Goal: Transaction & Acquisition: Obtain resource

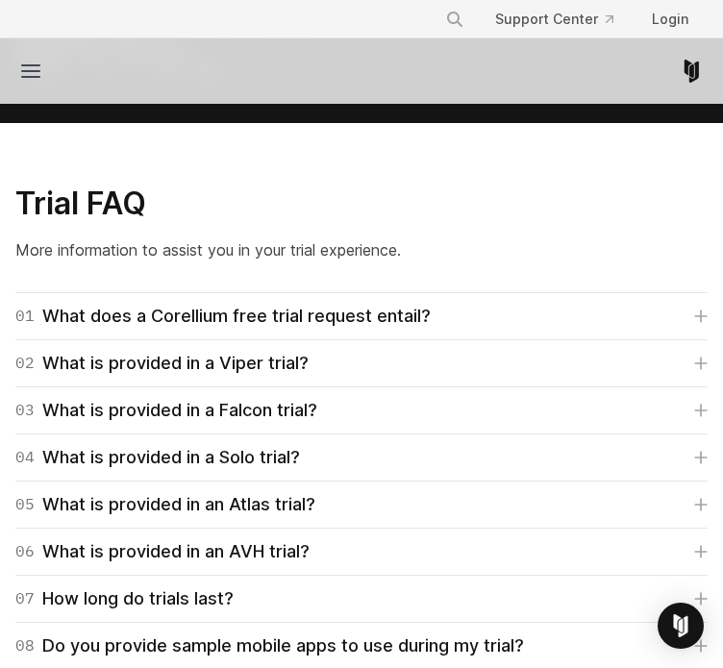
scroll to position [4374, 0]
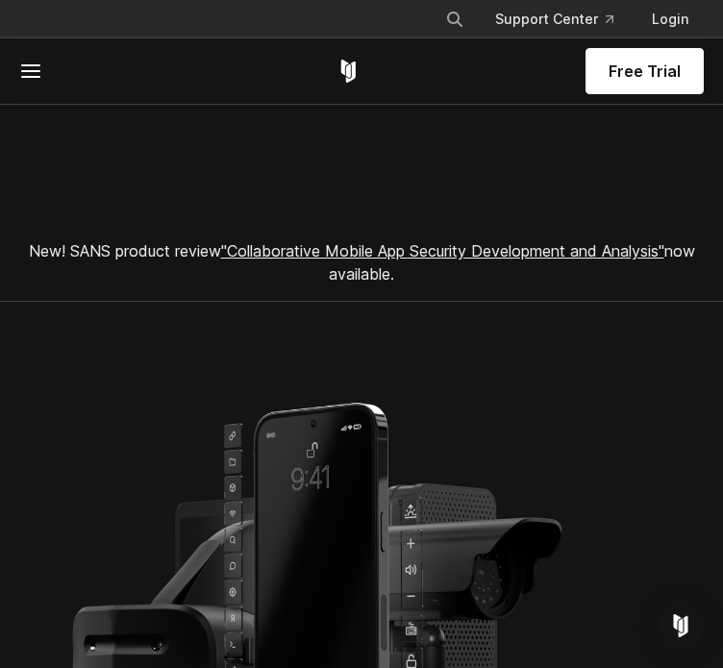
click at [634, 62] on span "Free Trial" at bounding box center [645, 71] width 72 height 23
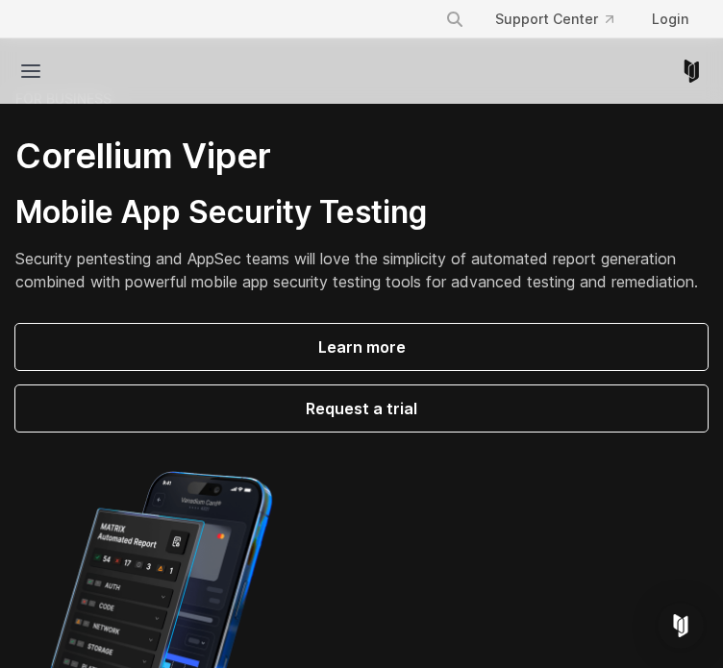
scroll to position [335, 0]
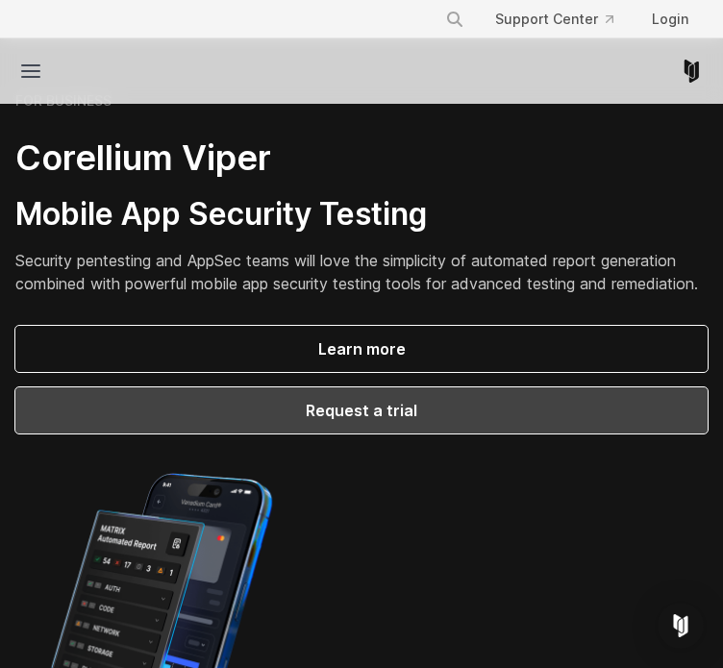
click at [227, 387] on link "Request a trial" at bounding box center [361, 410] width 692 height 46
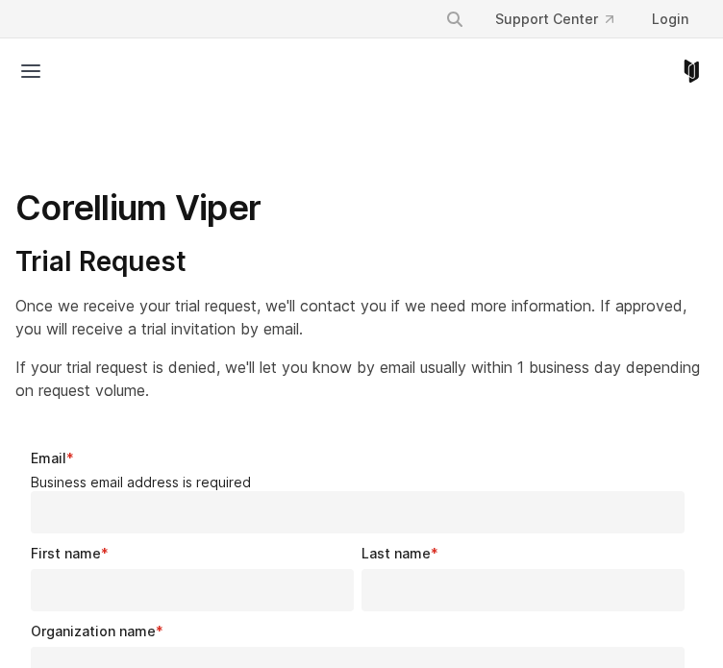
select select "**"
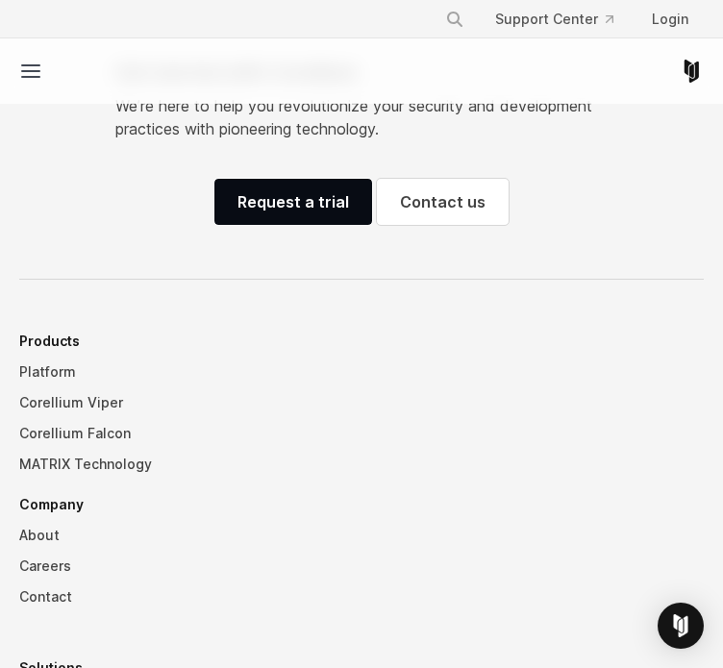
scroll to position [1580, 0]
